Goal: Task Accomplishment & Management: Manage account settings

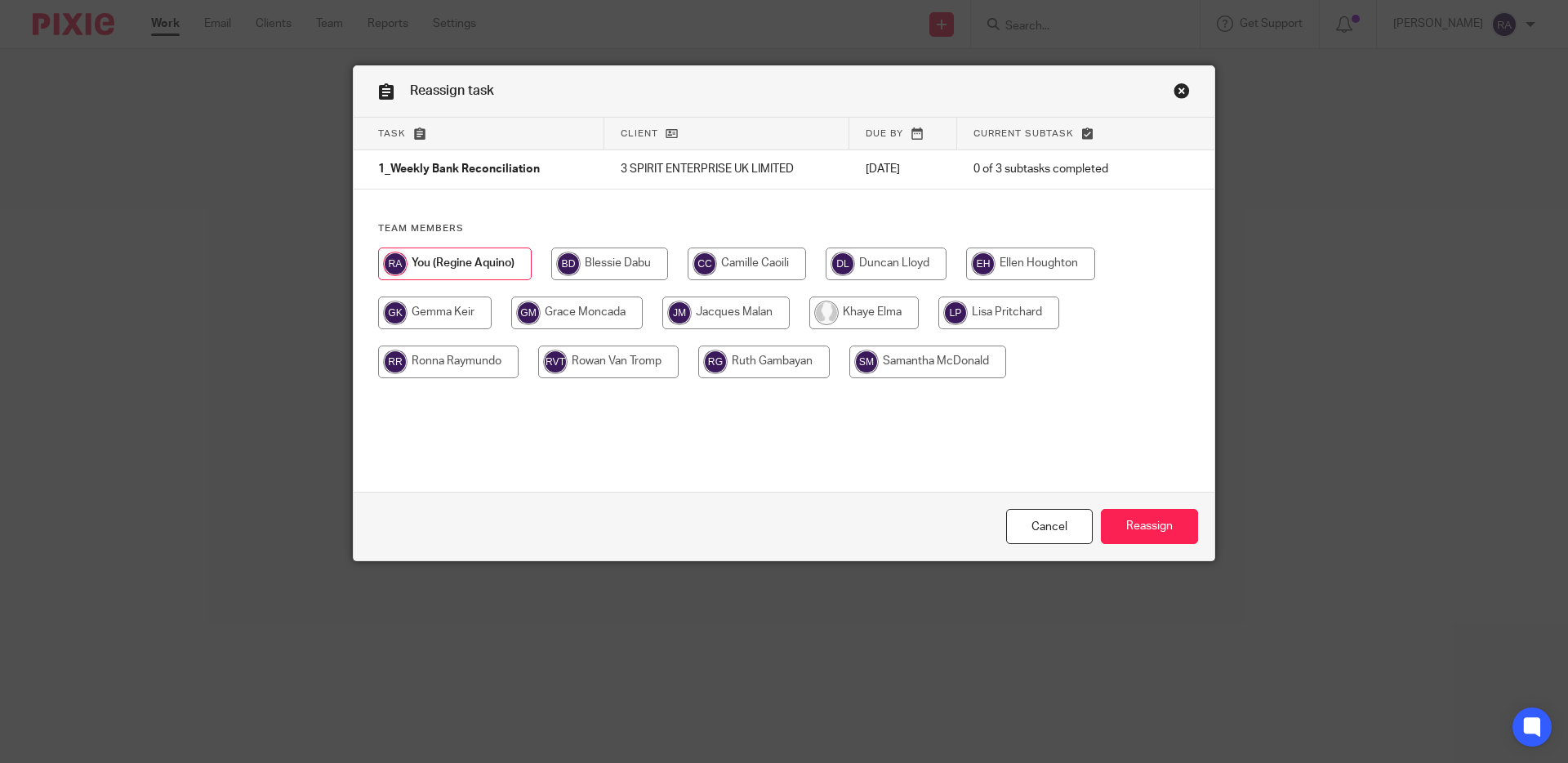
click at [756, 263] on input "radio" at bounding box center [747, 264] width 118 height 33
radio input "true"
click at [1132, 539] on input "Reassign" at bounding box center [1150, 527] width 98 height 36
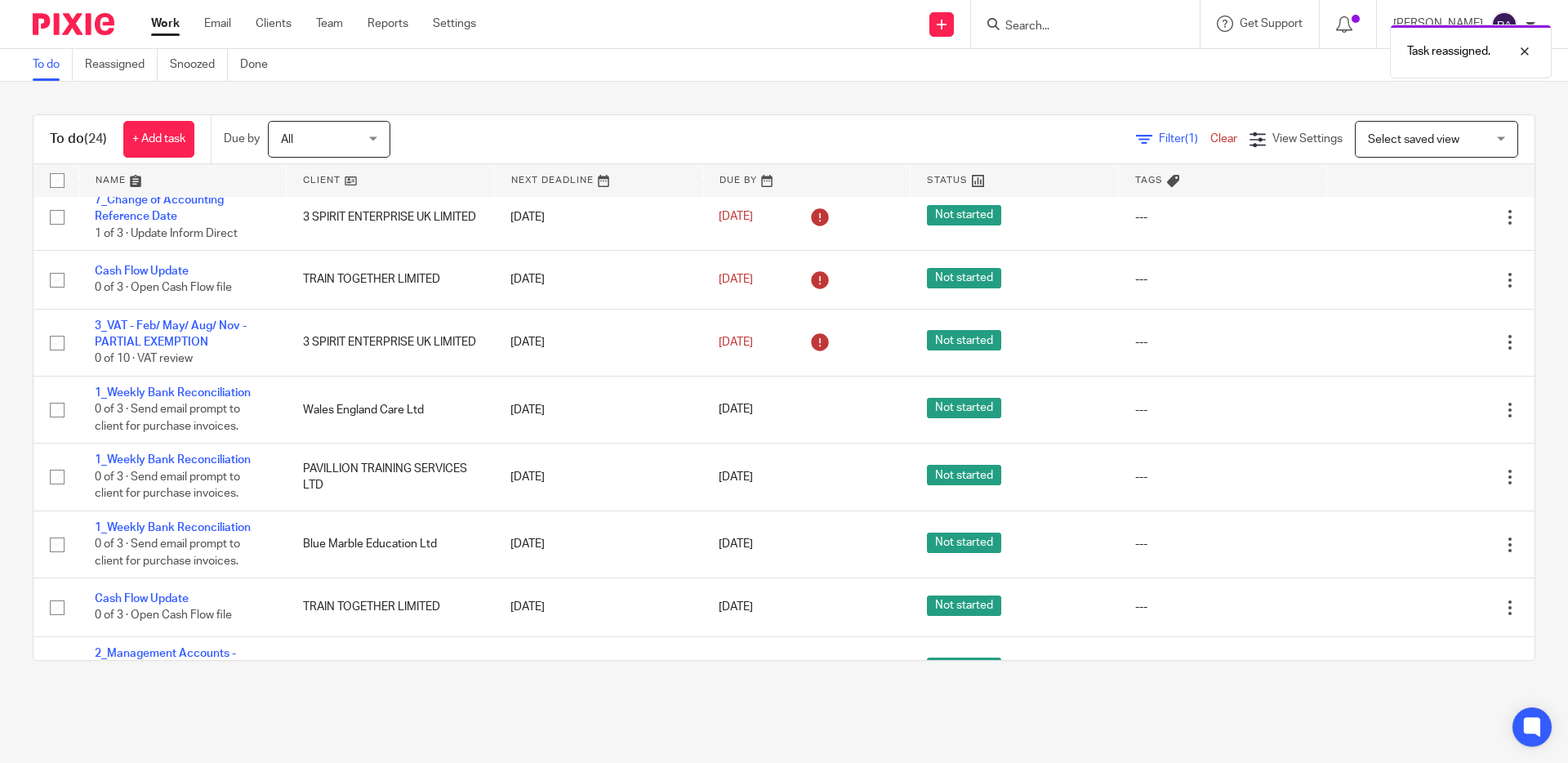
scroll to position [171, 0]
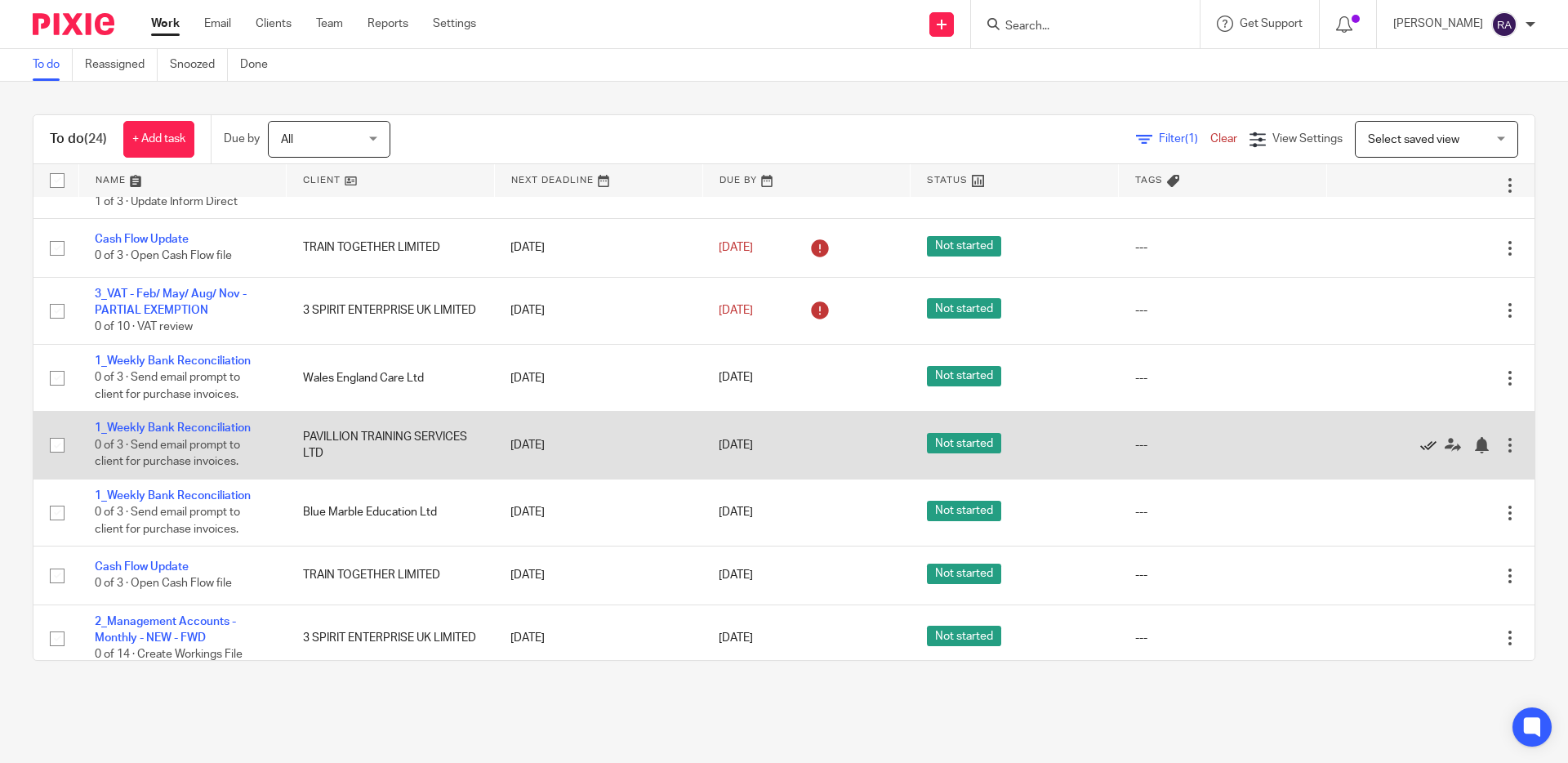
click at [1427, 449] on icon at bounding box center [1429, 445] width 17 height 17
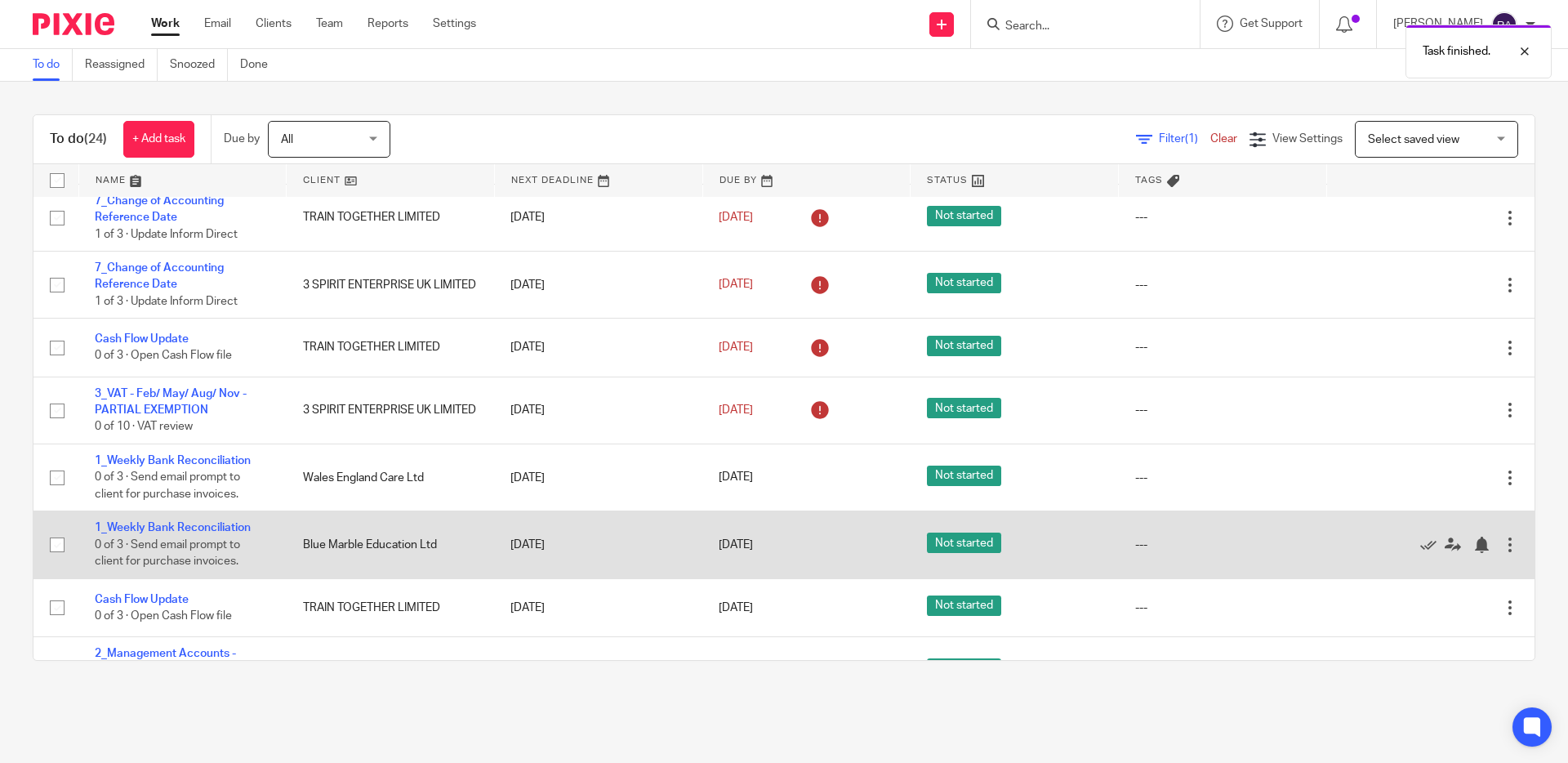
scroll to position [0, 0]
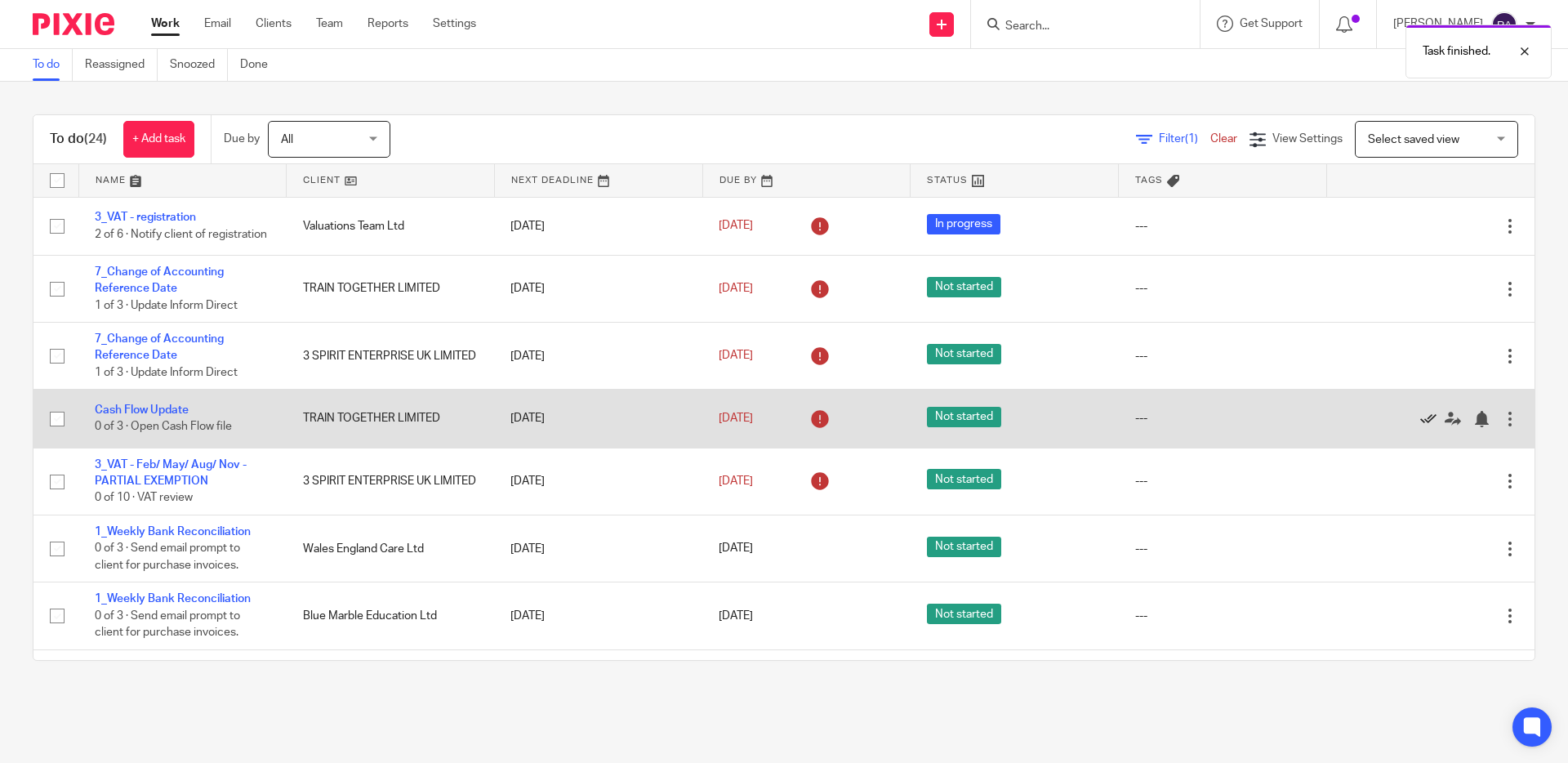
click at [1423, 424] on icon at bounding box center [1429, 419] width 17 height 17
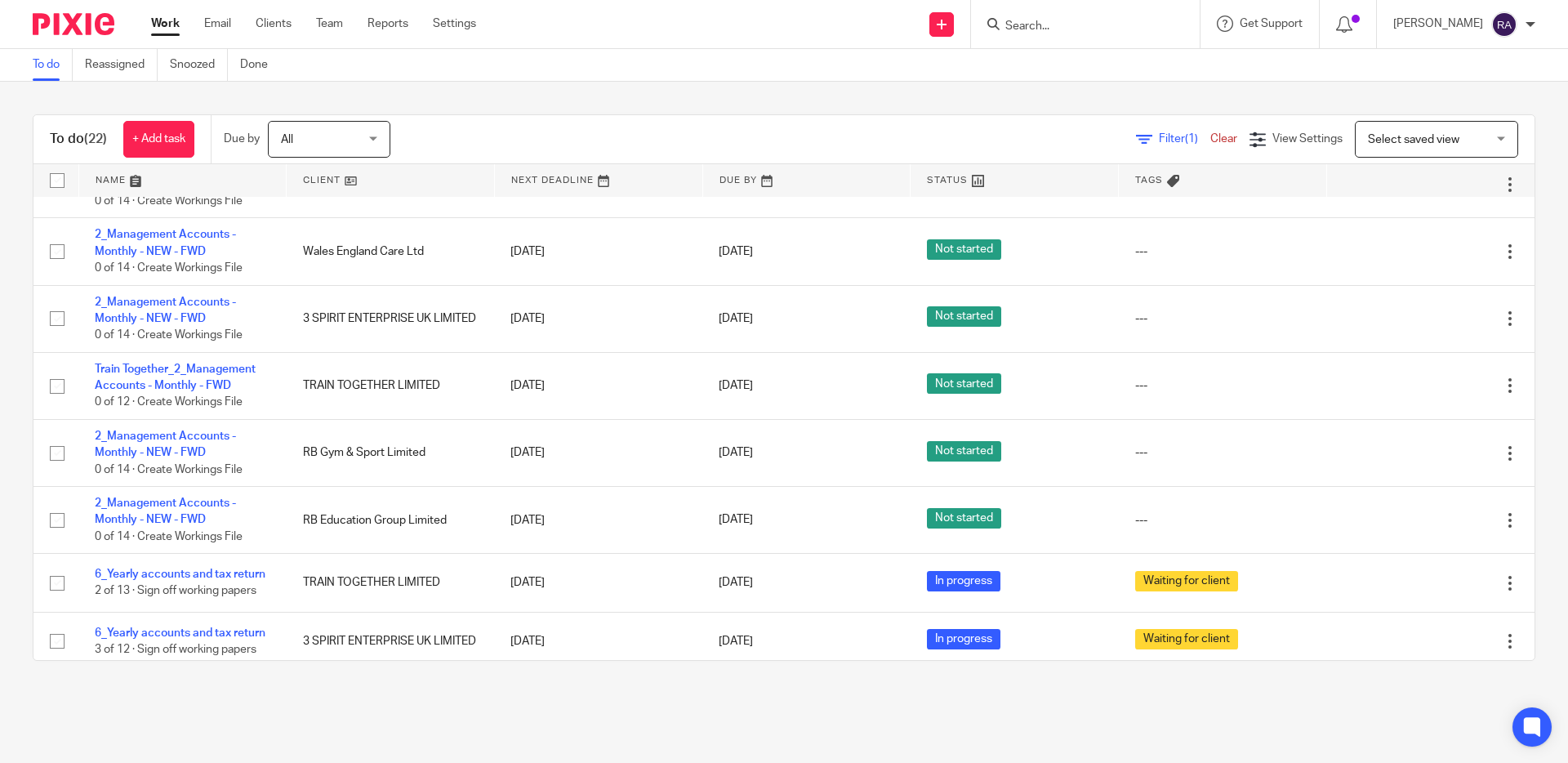
scroll to position [565, 0]
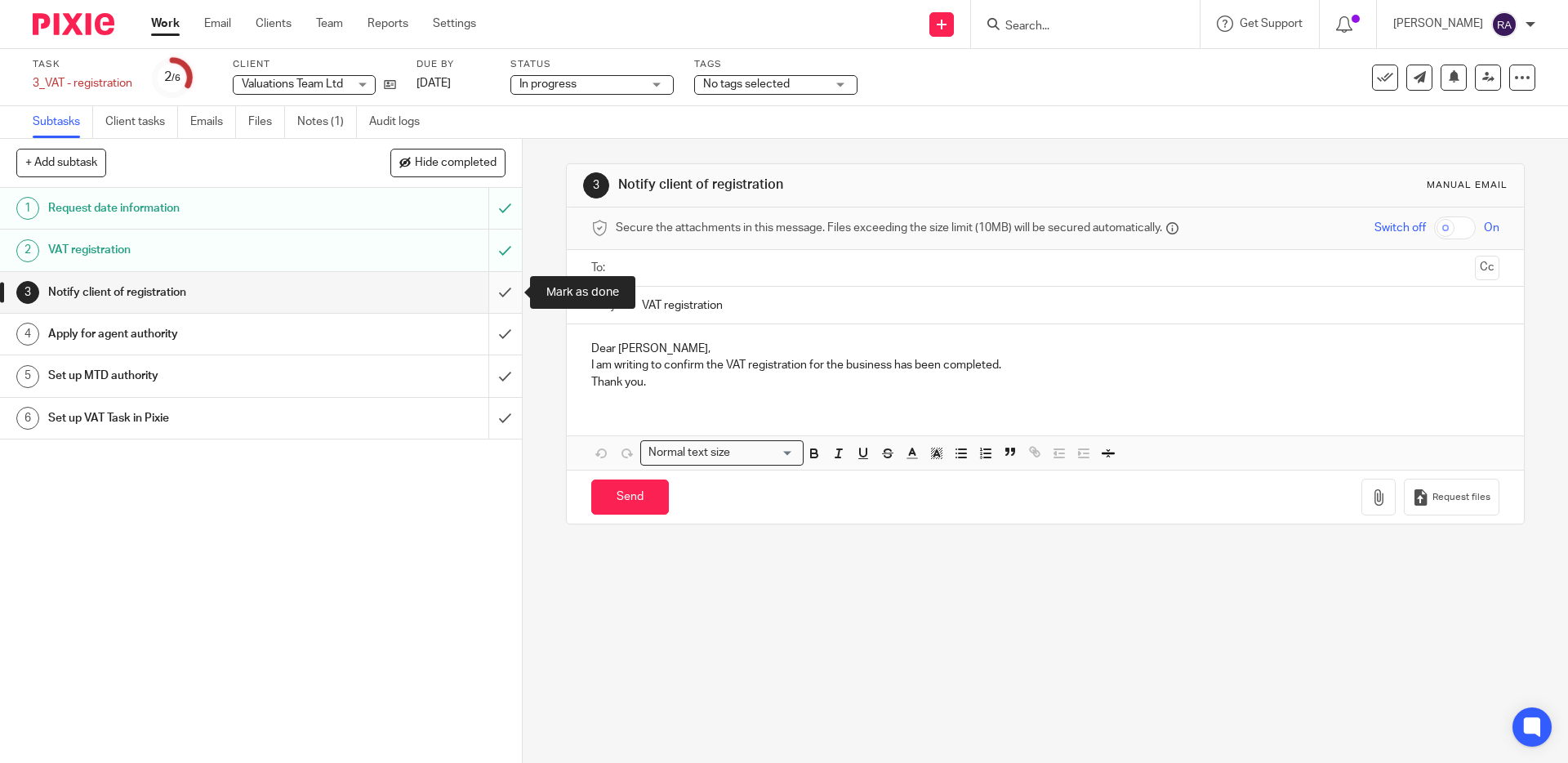
click at [500, 293] on input "submit" at bounding box center [261, 292] width 522 height 40
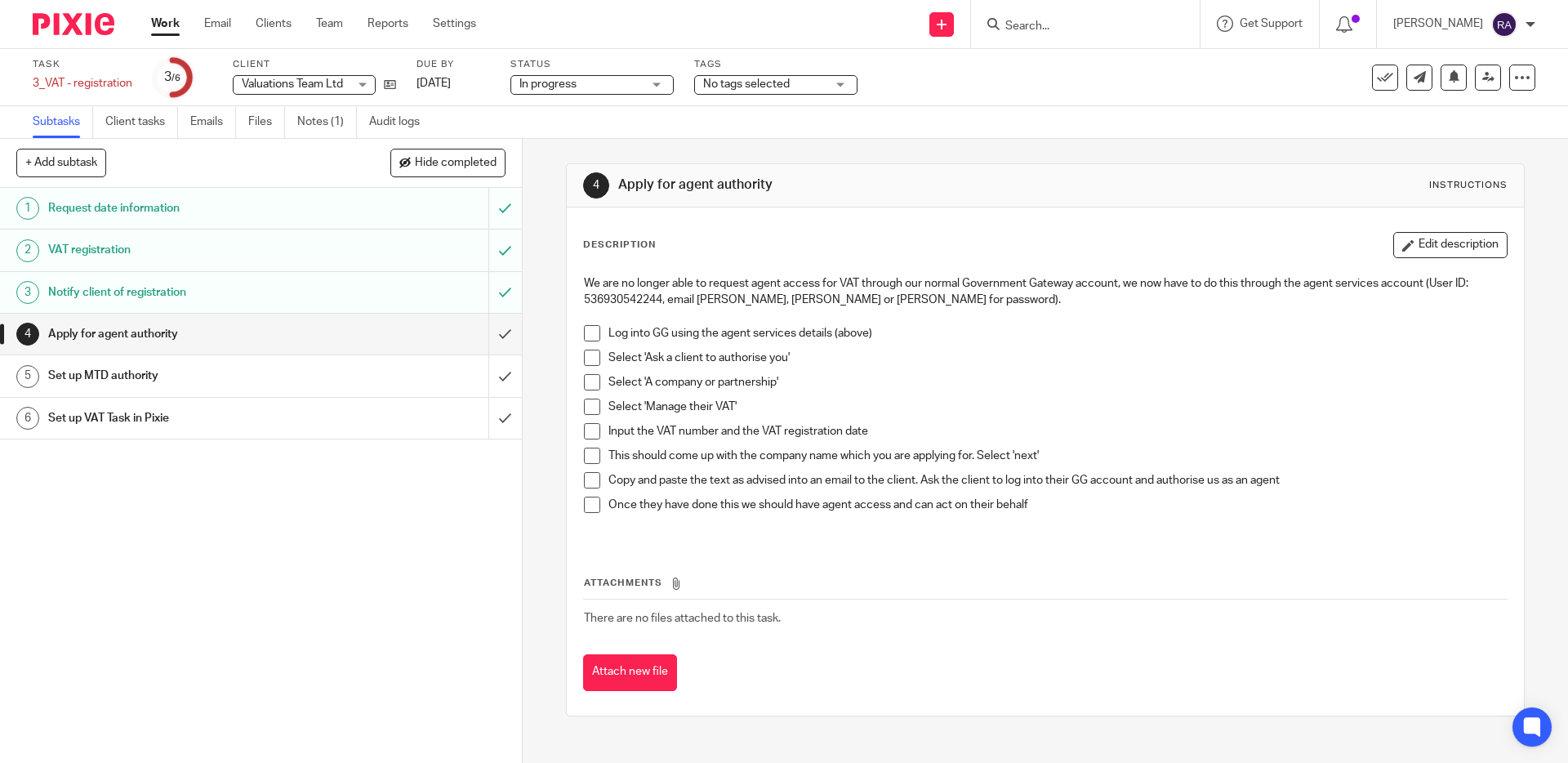
click at [310, 380] on h1 "Set up MTD authority" at bounding box center [189, 375] width 282 height 25
